Goal: Task Accomplishment & Management: Manage account settings

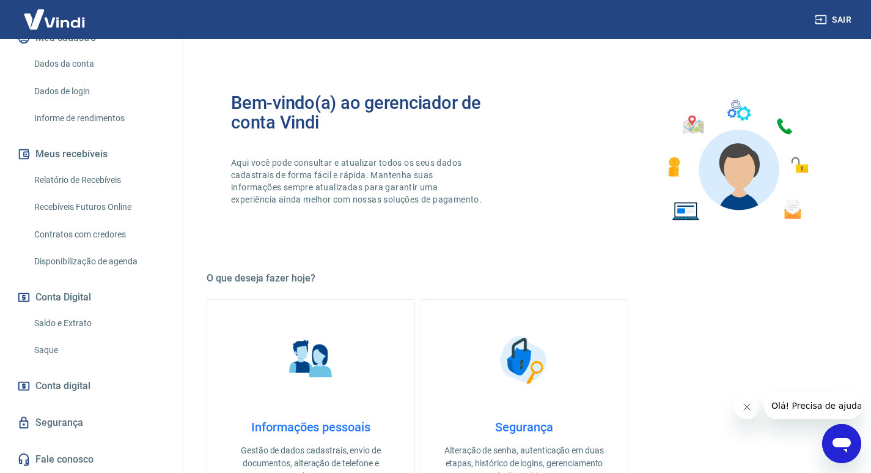
scroll to position [179, 0]
click at [56, 349] on link "Saque" at bounding box center [98, 350] width 139 height 25
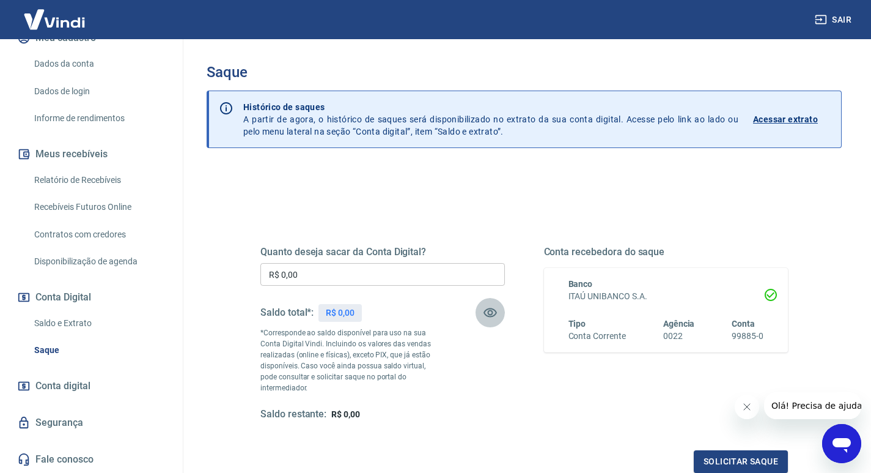
click at [493, 310] on icon "button" at bounding box center [490, 312] width 13 height 9
click at [493, 310] on icon "button" at bounding box center [490, 312] width 15 height 15
click at [395, 271] on input "R$ 0,00" at bounding box center [382, 274] width 245 height 23
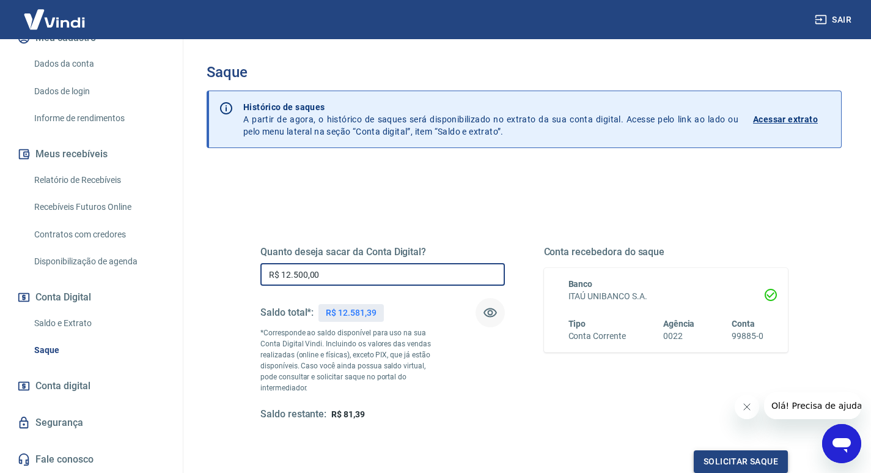
type input "R$ 12.500,00"
click at [716, 451] on button "Solicitar saque" at bounding box center [741, 461] width 94 height 23
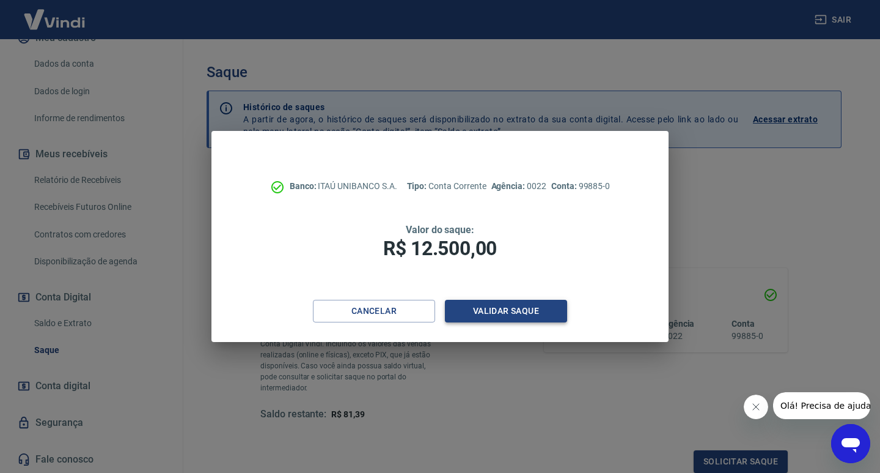
click at [534, 314] on button "Validar saque" at bounding box center [506, 311] width 122 height 23
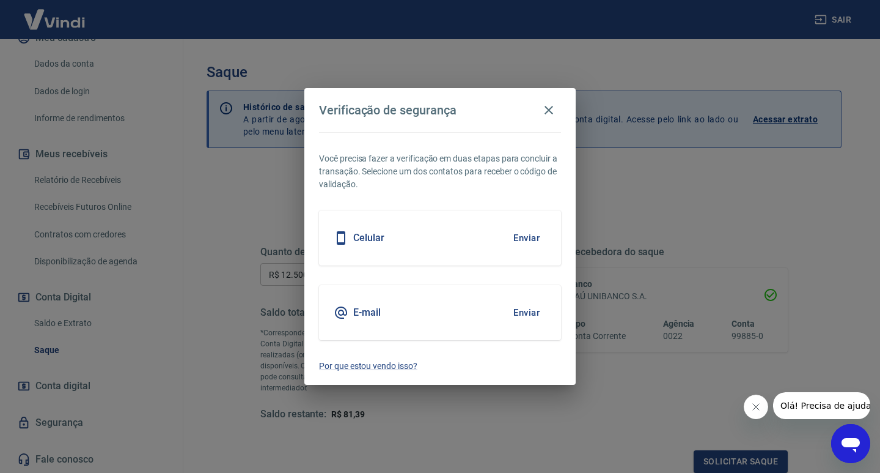
click at [522, 234] on button "Enviar" at bounding box center [527, 238] width 40 height 26
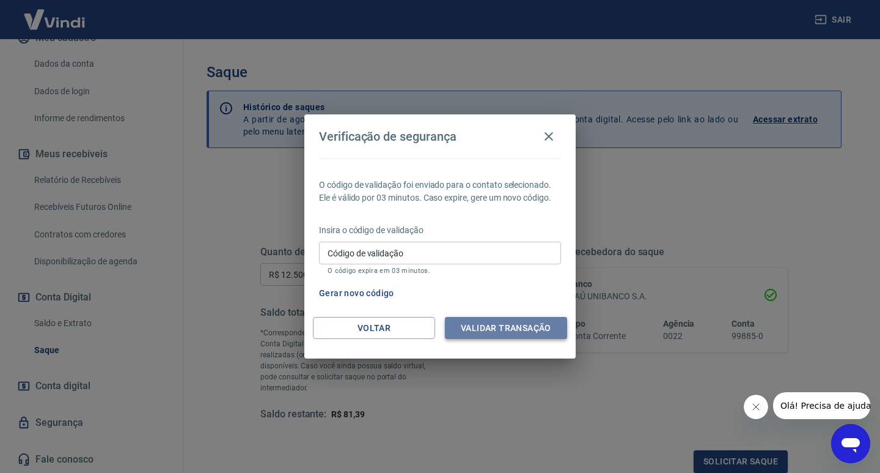
click at [544, 330] on button "Validar transação" at bounding box center [506, 328] width 122 height 23
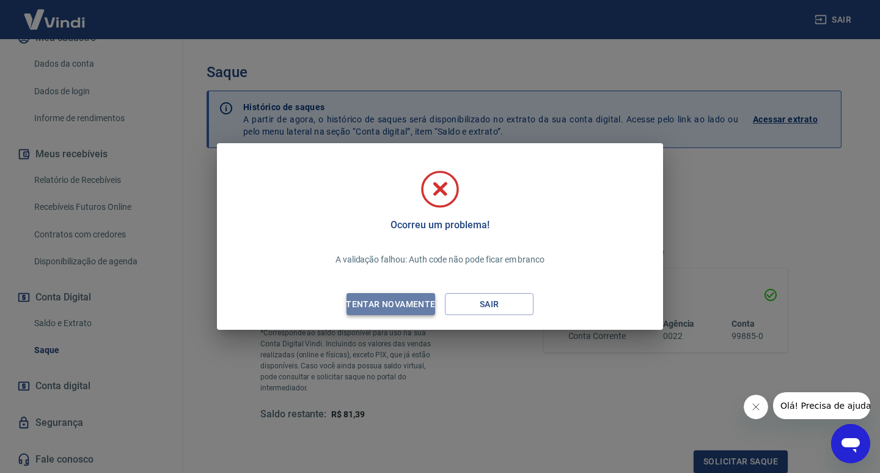
click at [416, 304] on div "Tentar novamente" at bounding box center [390, 304] width 119 height 15
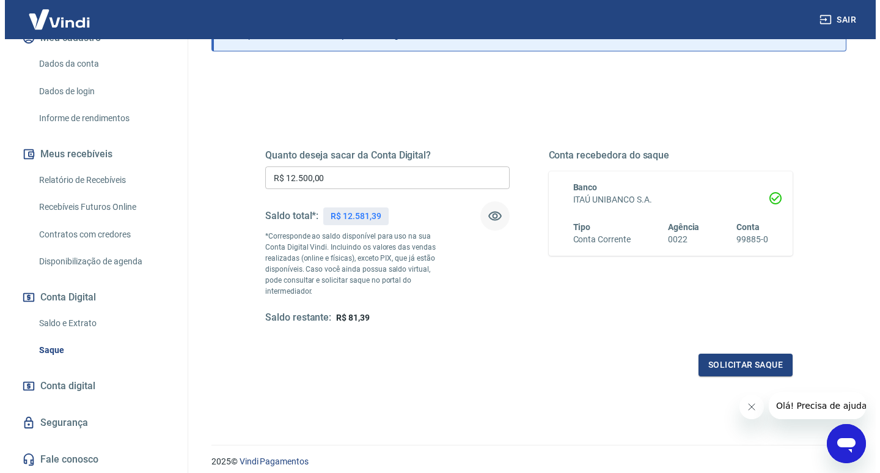
scroll to position [122, 0]
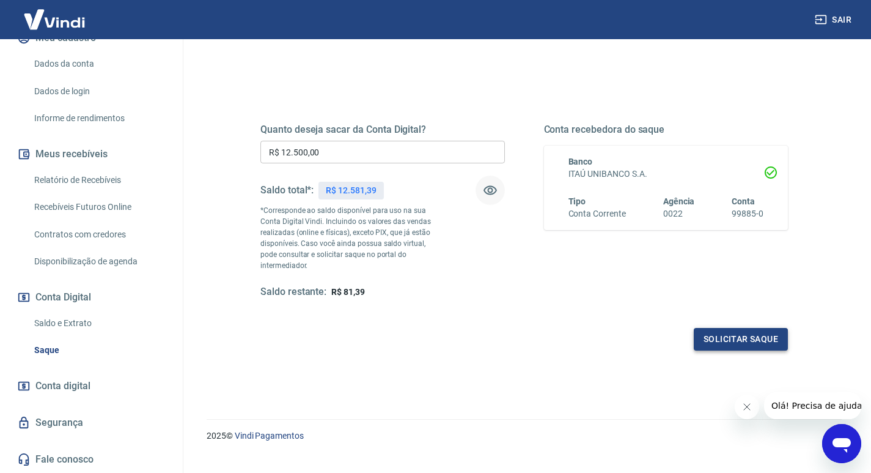
click at [754, 330] on button "Solicitar saque" at bounding box center [741, 339] width 94 height 23
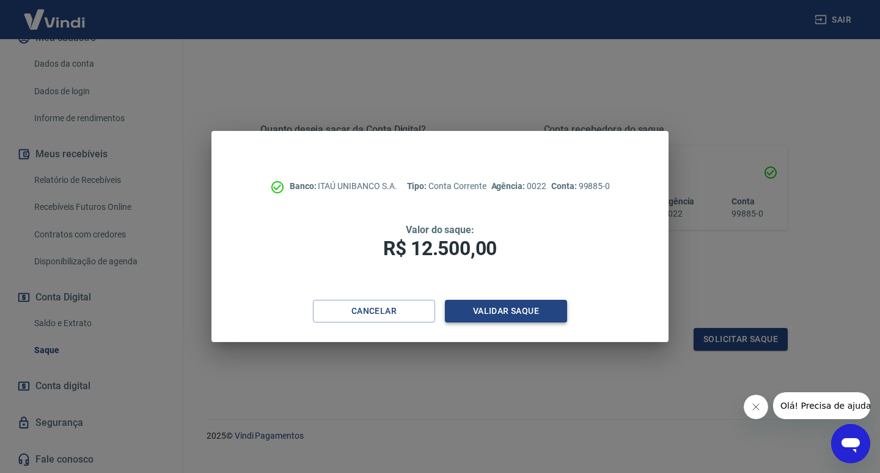
click at [523, 311] on button "Validar saque" at bounding box center [506, 311] width 122 height 23
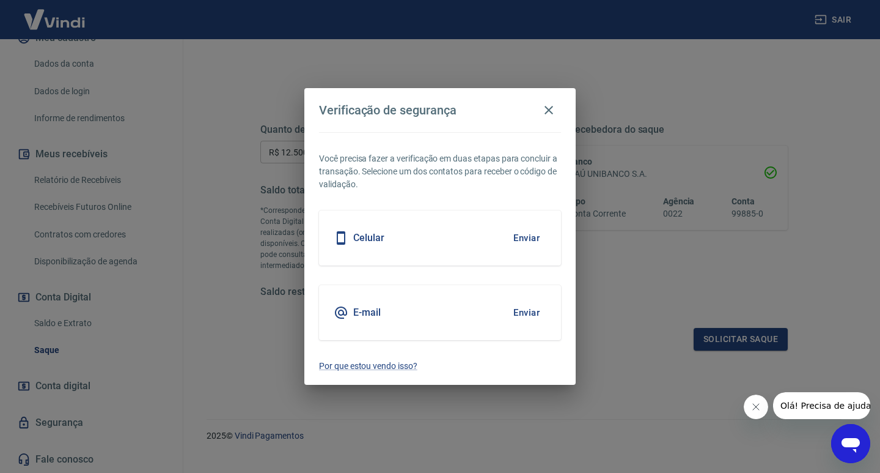
click at [422, 236] on div "Celular Enviar" at bounding box center [440, 237] width 242 height 55
click at [445, 249] on div "Celular Enviar" at bounding box center [440, 237] width 242 height 55
click at [369, 237] on h5 "Celular" at bounding box center [368, 238] width 31 height 12
click at [518, 238] on button "Enviar" at bounding box center [527, 238] width 40 height 26
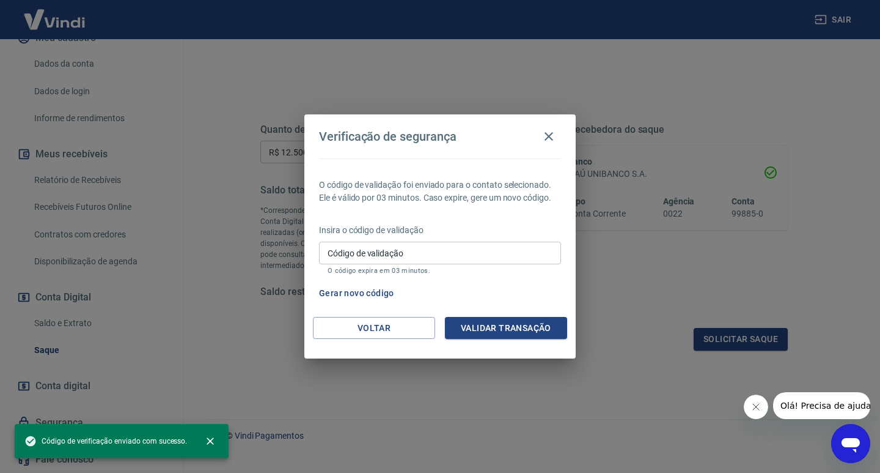
click at [512, 246] on input "Código de validação" at bounding box center [440, 253] width 242 height 23
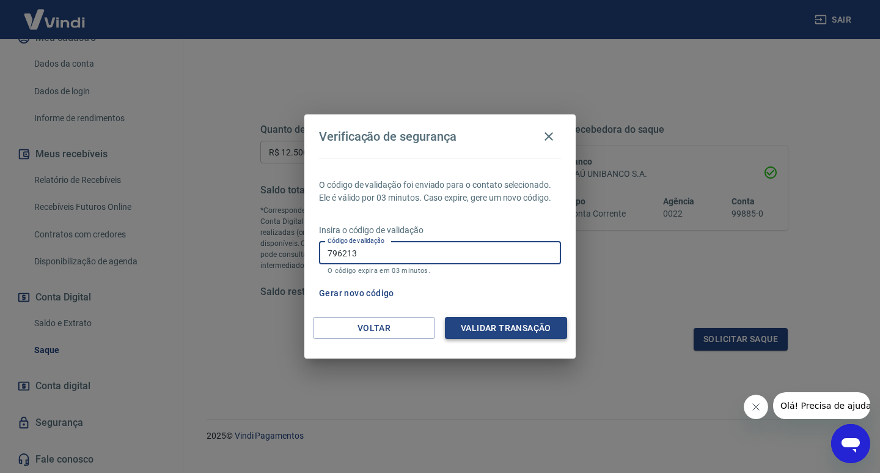
click at [526, 330] on button "Validar transação" at bounding box center [506, 328] width 122 height 23
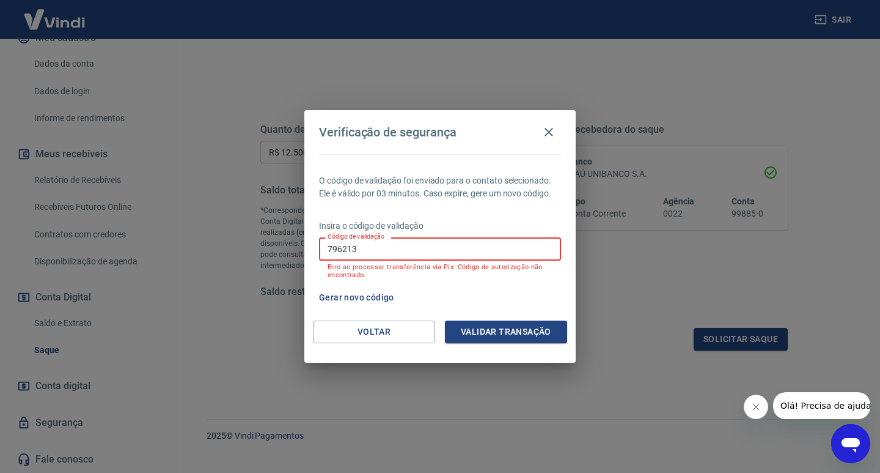
drag, startPoint x: 356, startPoint y: 249, endPoint x: 283, endPoint y: 249, distance: 73.4
click at [283, 249] on div "Verificação de segurança O código de validação foi enviado para o contato selec…" at bounding box center [440, 236] width 880 height 473
type input "997112"
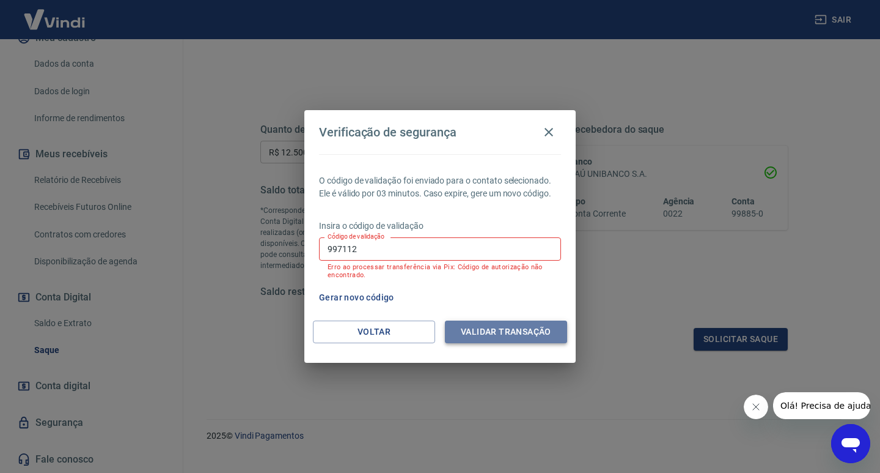
click at [503, 328] on button "Validar transação" at bounding box center [506, 331] width 122 height 23
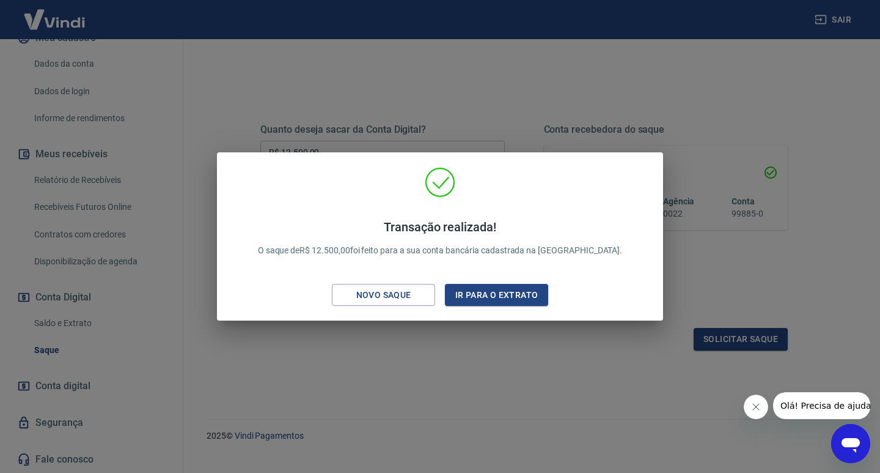
click at [616, 94] on div "Transação realizada! O saque de R$ 12.500,00 foi feito para a sua conta bancári…" at bounding box center [440, 236] width 880 height 473
